Goal: Task Accomplishment & Management: Use online tool/utility

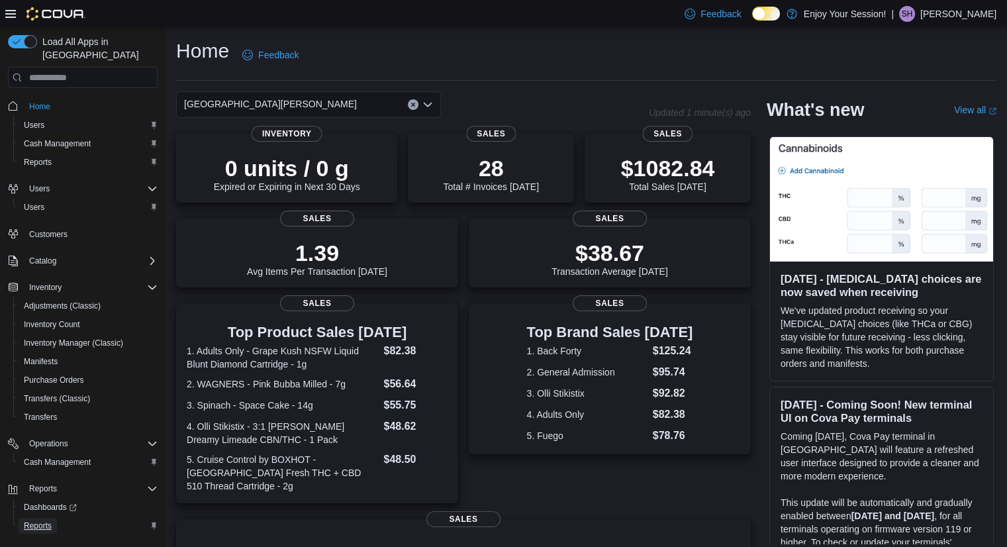
click at [32, 518] on span "Reports" at bounding box center [38, 526] width 28 height 16
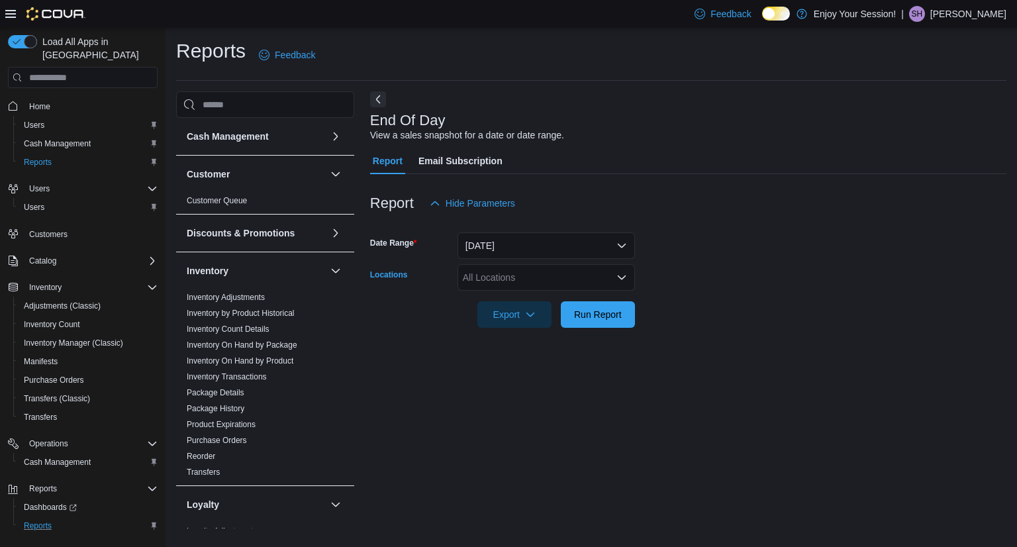
click at [513, 285] on div "All Locations" at bounding box center [546, 277] width 177 height 26
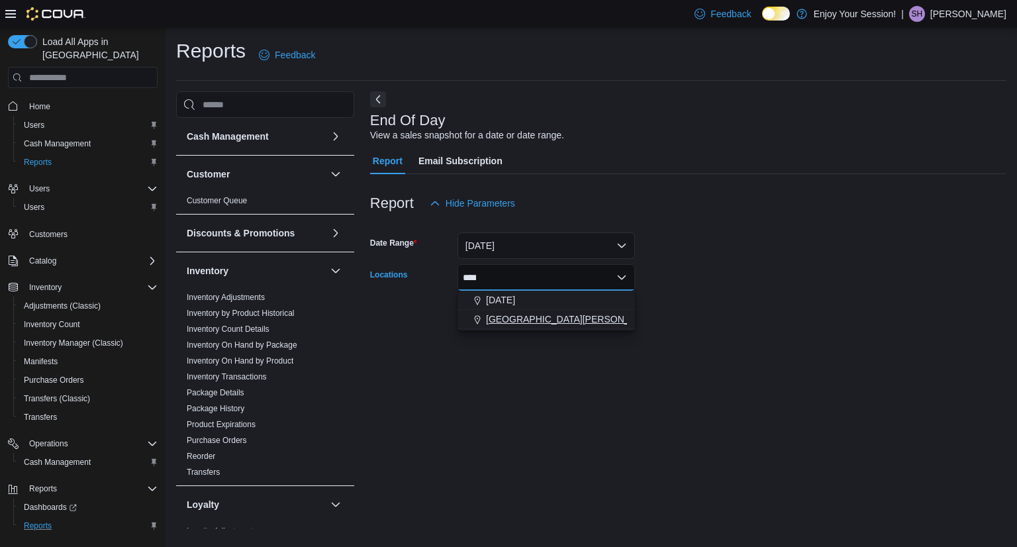
type input "****"
click at [542, 322] on span "[GEOGRAPHIC_DATA][PERSON_NAME]" at bounding box center [572, 319] width 173 height 13
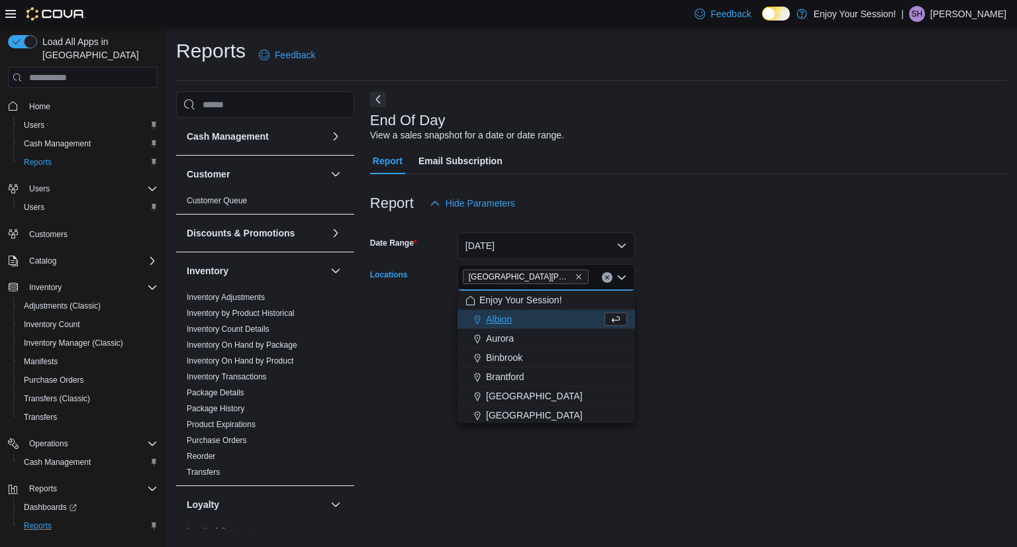
click at [683, 297] on div at bounding box center [688, 296] width 636 height 11
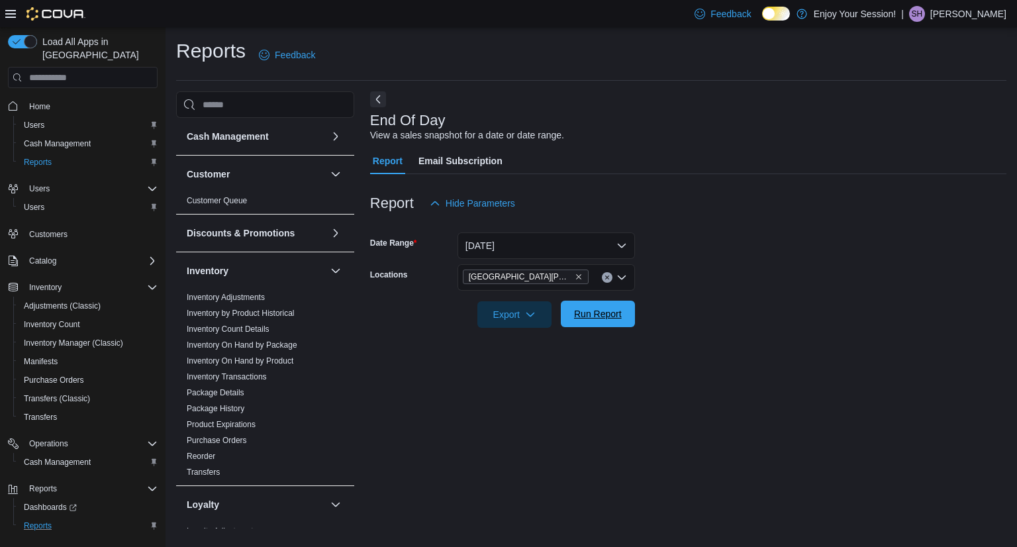
click at [593, 321] on span "Run Report" at bounding box center [598, 314] width 58 height 26
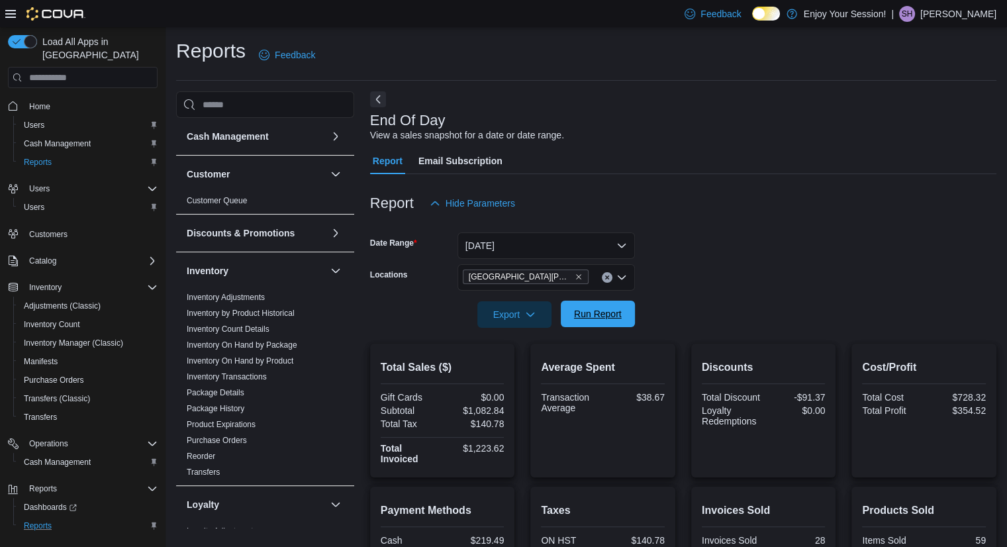
scroll to position [245, 0]
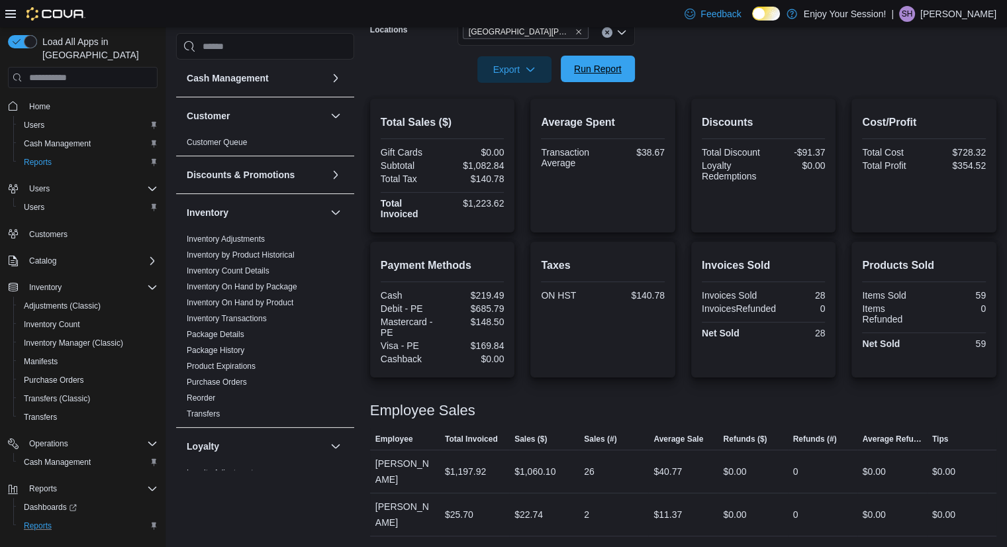
click at [603, 72] on span "Run Report" at bounding box center [598, 68] width 48 height 13
